Goal: Subscribe to service/newsletter

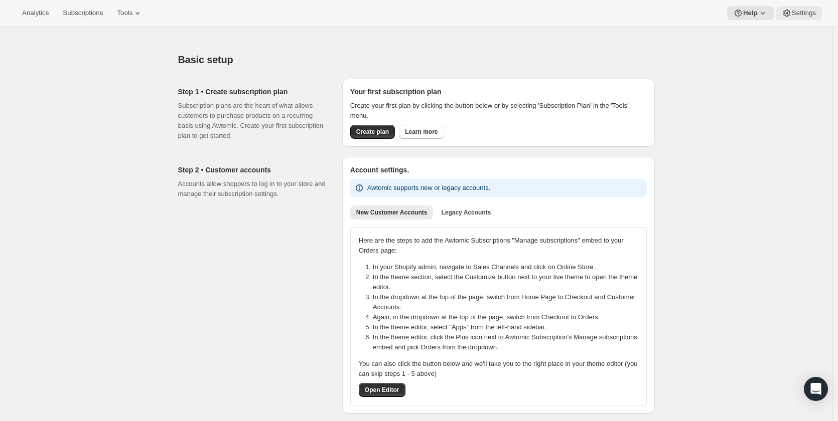
click at [794, 14] on span "Settings" at bounding box center [803, 13] width 24 height 8
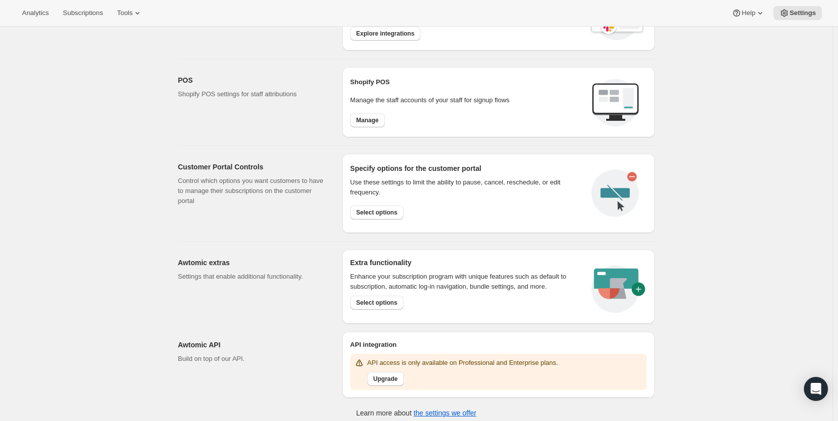
scroll to position [375, 0]
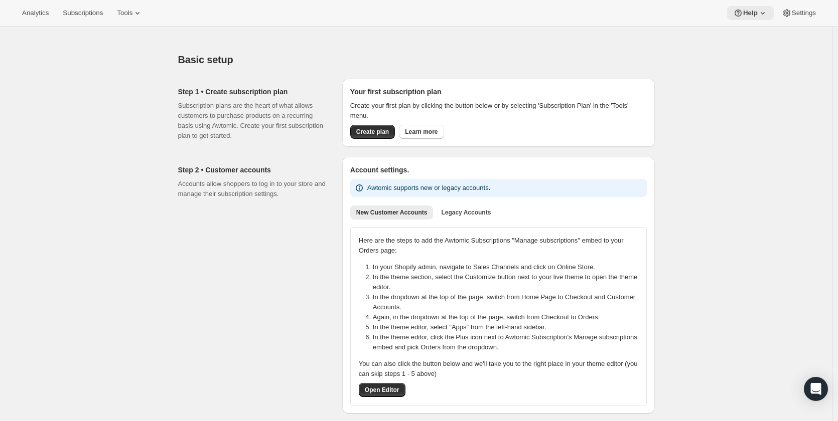
click at [767, 12] on button "Help" at bounding box center [750, 13] width 47 height 14
click at [803, 15] on span "Settings" at bounding box center [803, 13] width 24 height 8
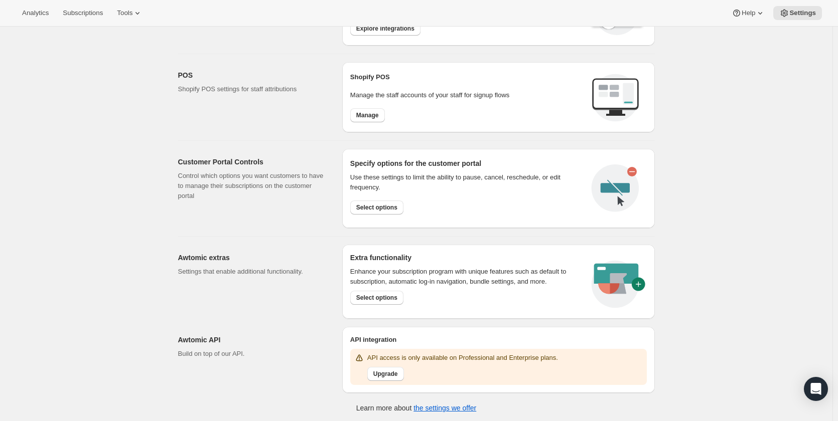
scroll to position [375, 0]
click at [128, 12] on span "Tools" at bounding box center [125, 13] width 16 height 8
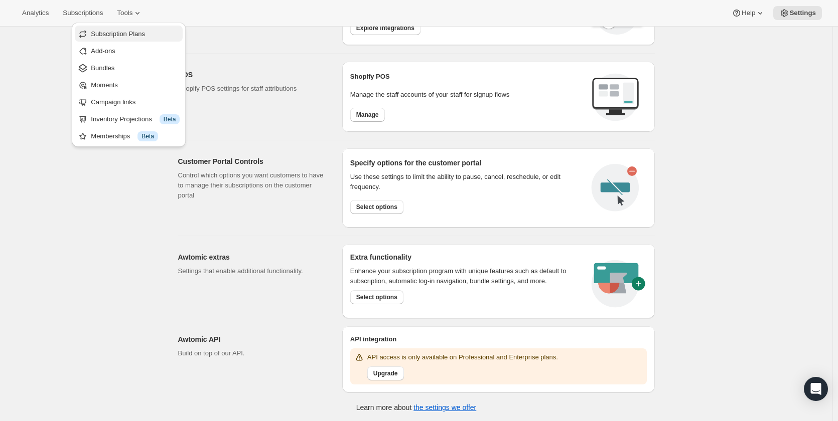
click at [128, 34] on span "Subscription Plans" at bounding box center [118, 34] width 54 height 8
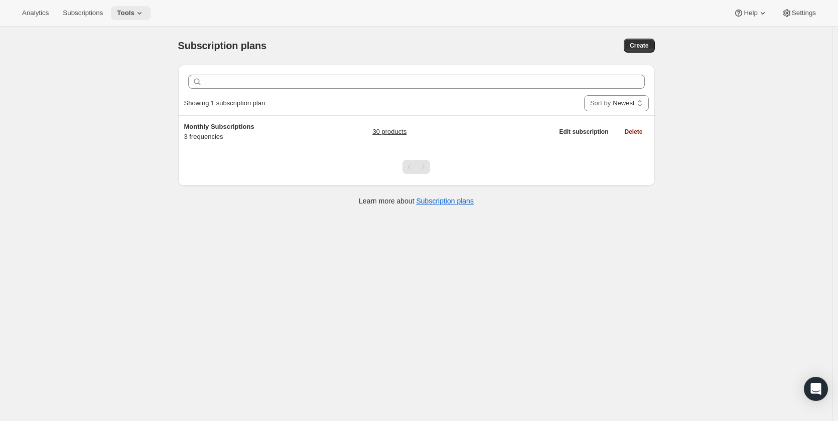
click at [127, 14] on span "Tools" at bounding box center [126, 13] width 18 height 8
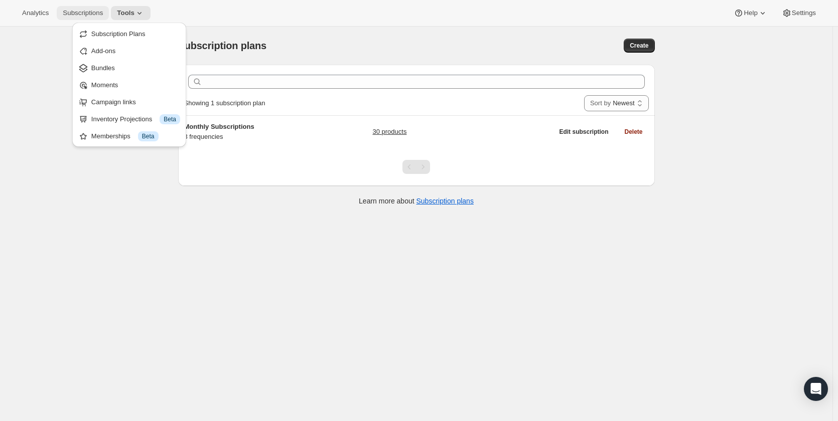
click at [67, 17] on span "Subscriptions" at bounding box center [83, 13] width 40 height 8
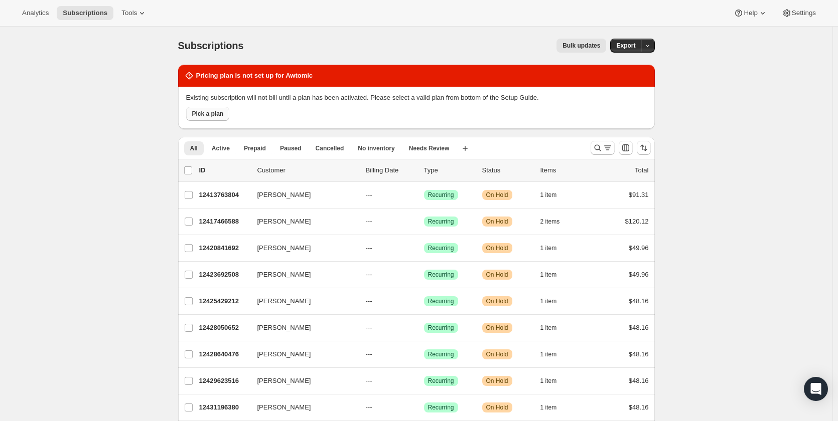
click at [210, 112] on span "Pick a plan" at bounding box center [208, 114] width 32 height 8
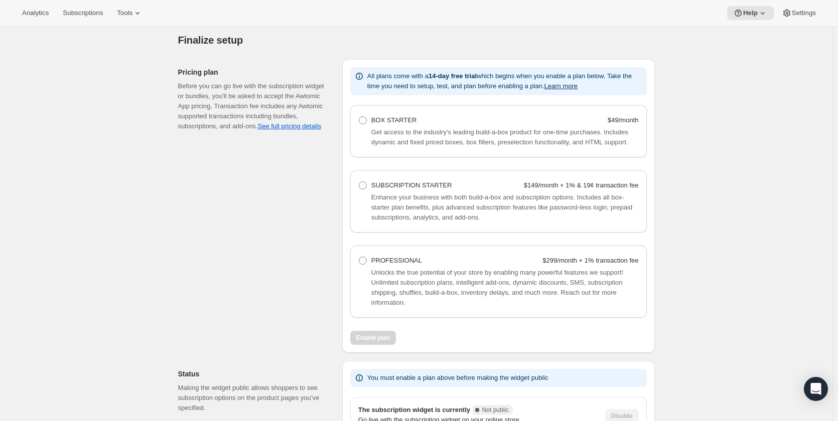
scroll to position [602, 0]
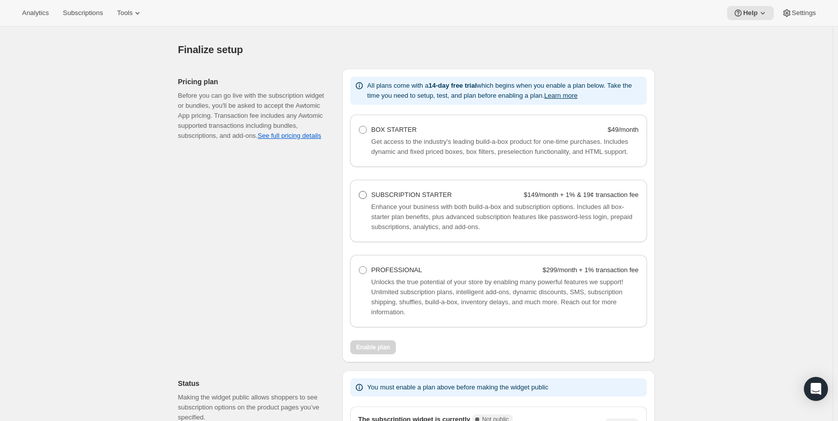
drag, startPoint x: 368, startPoint y: 198, endPoint x: 373, endPoint y: 199, distance: 5.6
click at [367, 197] on span at bounding box center [363, 195] width 8 height 8
click at [359, 192] on Starter "SUBSCRIPTION STARTER $149/month + 1% & 19¢ transaction fee" at bounding box center [359, 191] width 1 height 1
radio Starter "true"
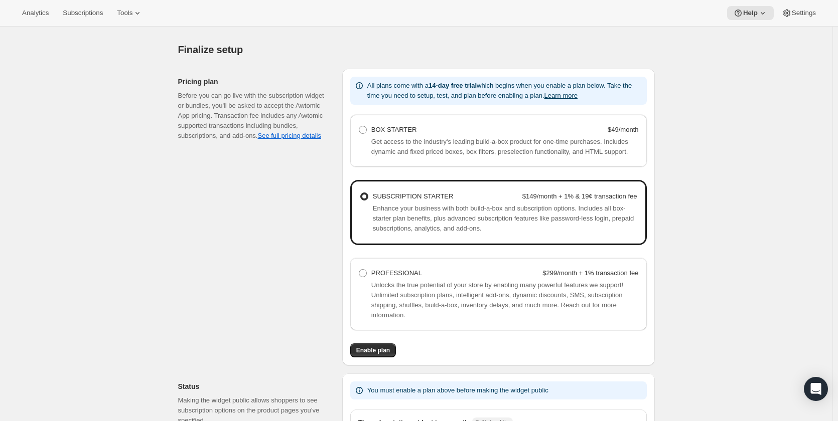
scroll to position [698, 0]
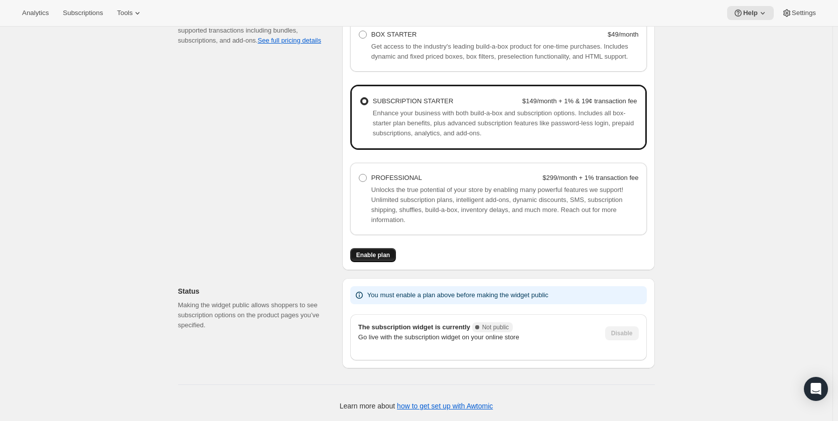
click at [388, 256] on span "Enable plan" at bounding box center [373, 255] width 34 height 8
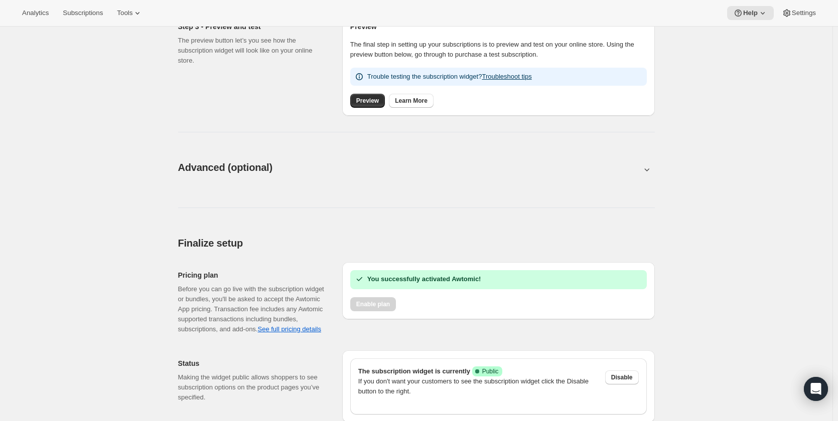
scroll to position [463, 0]
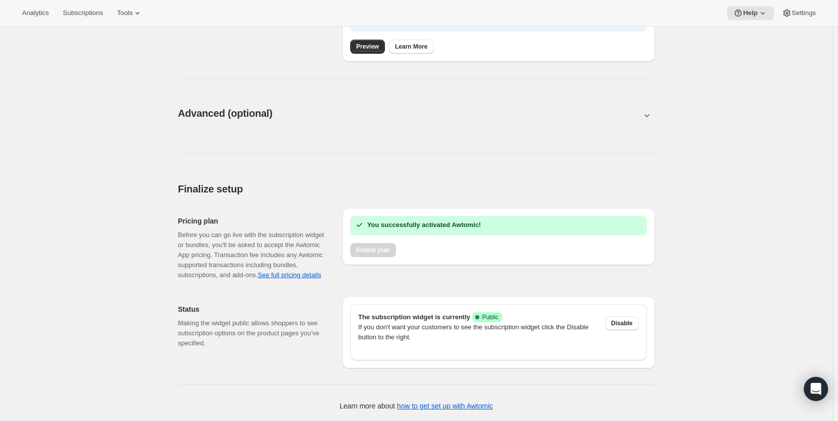
scroll to position [463, 0]
